Goal: Find specific page/section: Find specific page/section

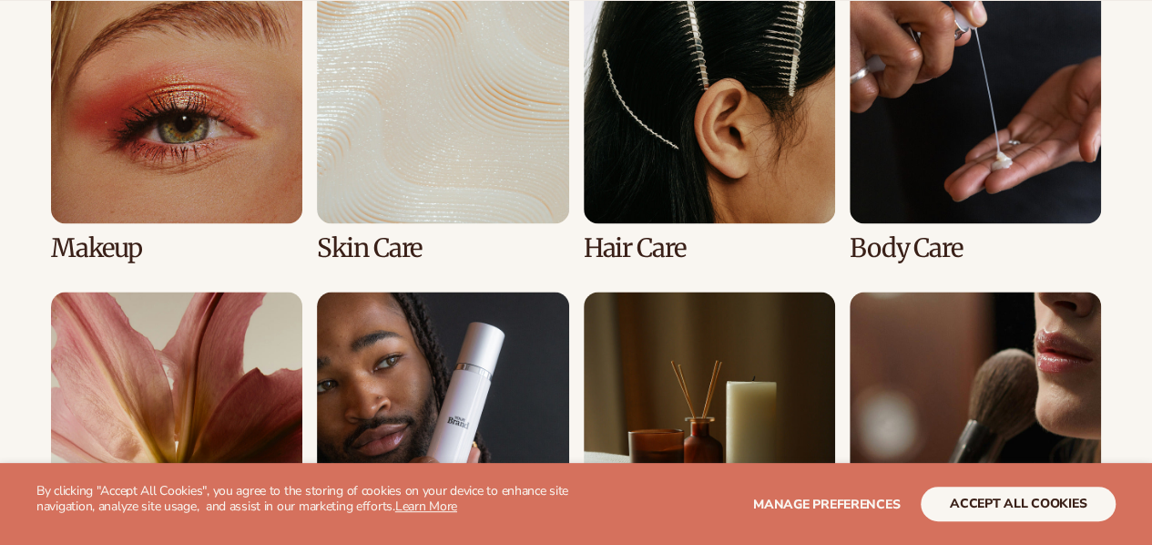
scroll to position [1417, 0]
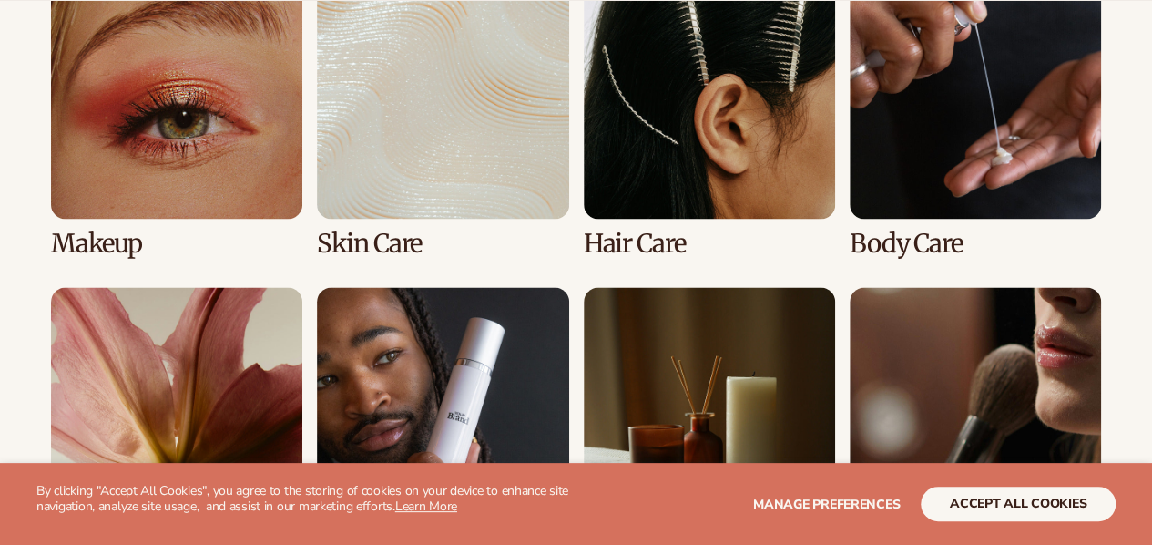
click at [711, 161] on link "3 / 8" at bounding box center [709, 111] width 251 height 290
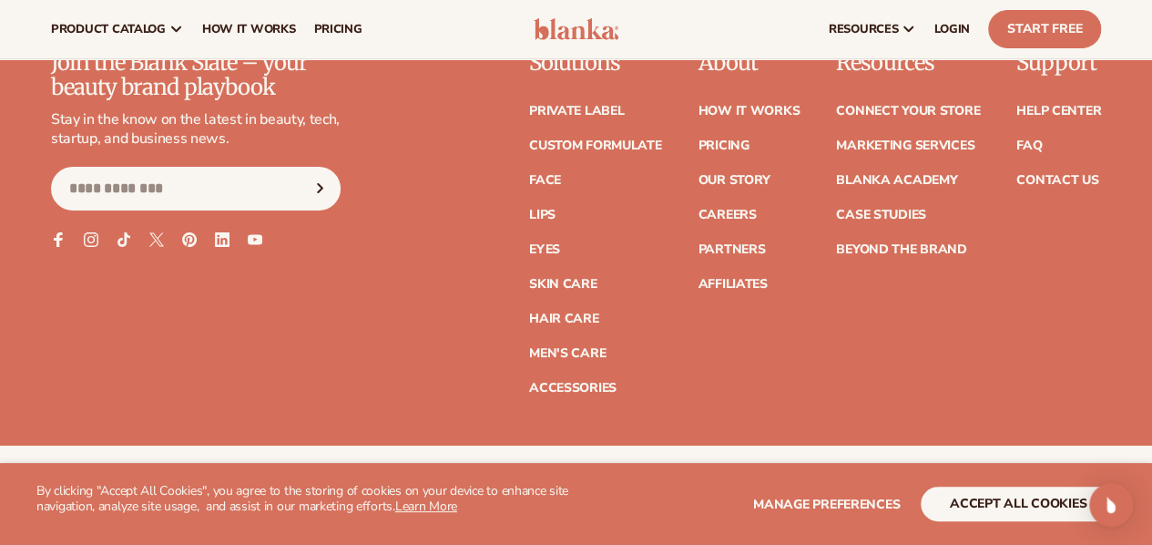
scroll to position [3161, 0]
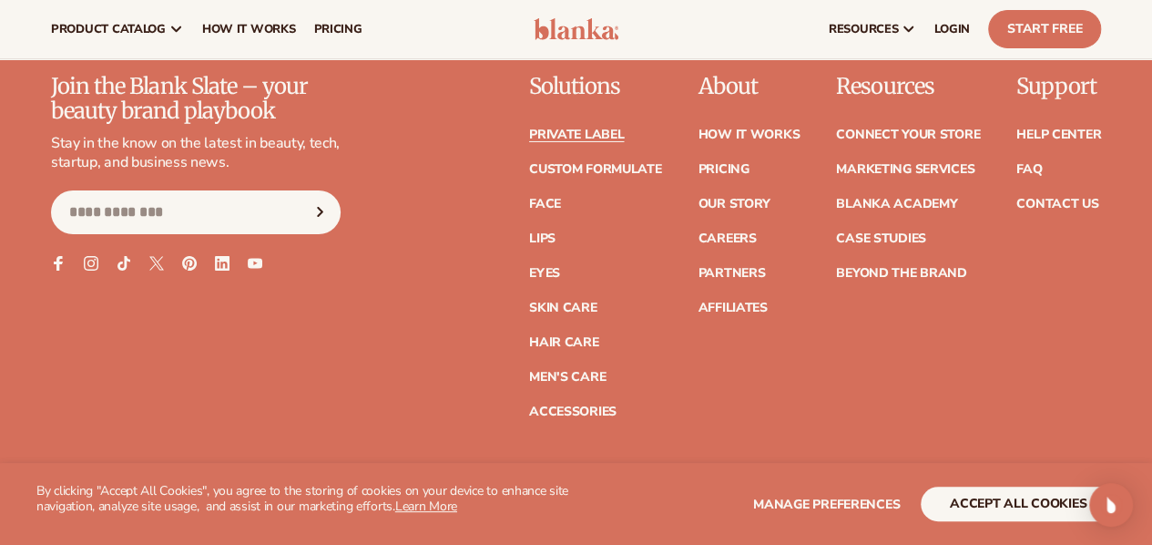
click at [529, 133] on link "Private label" at bounding box center [576, 134] width 95 height 13
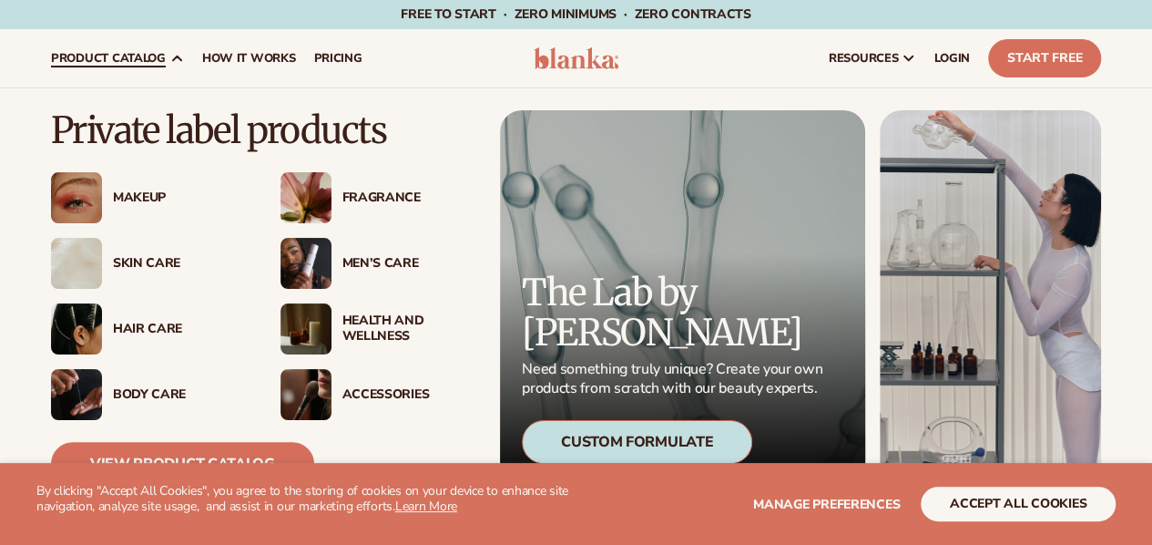
click at [151, 323] on div "Hair Care" at bounding box center [178, 328] width 131 height 15
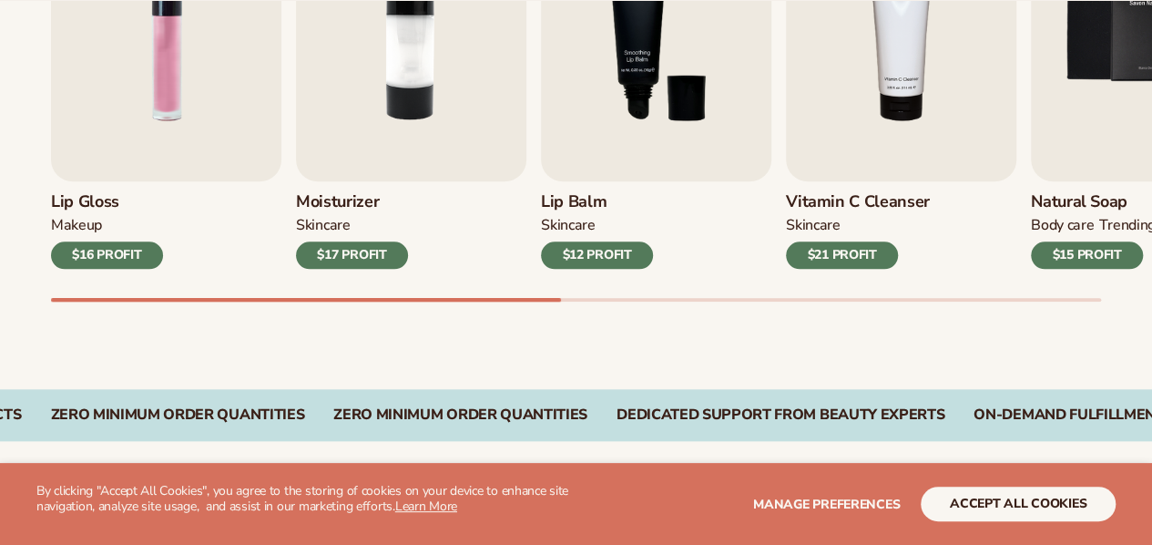
scroll to position [781, 0]
